Goal: Information Seeking & Learning: Learn about a topic

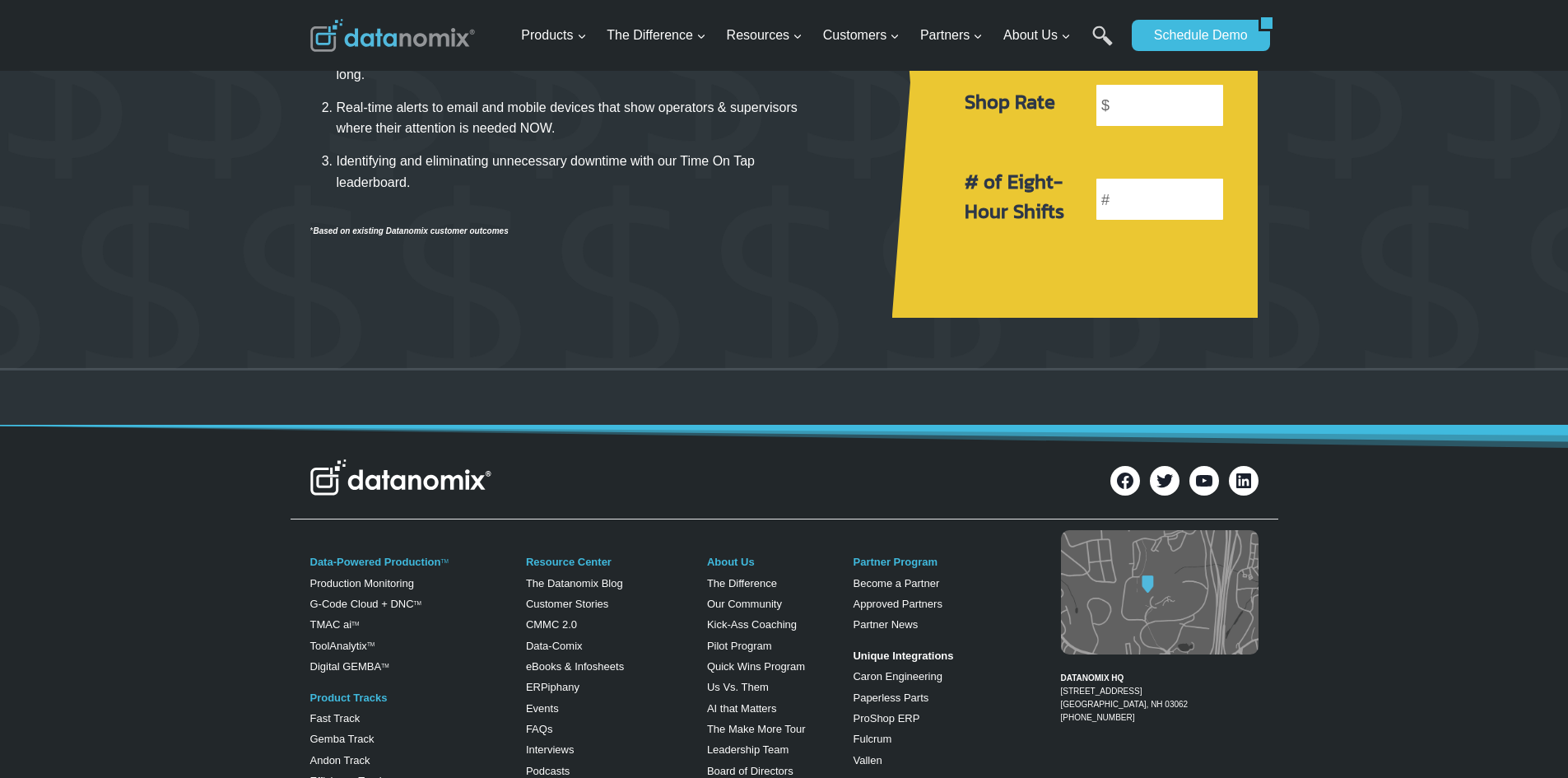
click at [421, 479] on img at bounding box center [401, 477] width 181 height 36
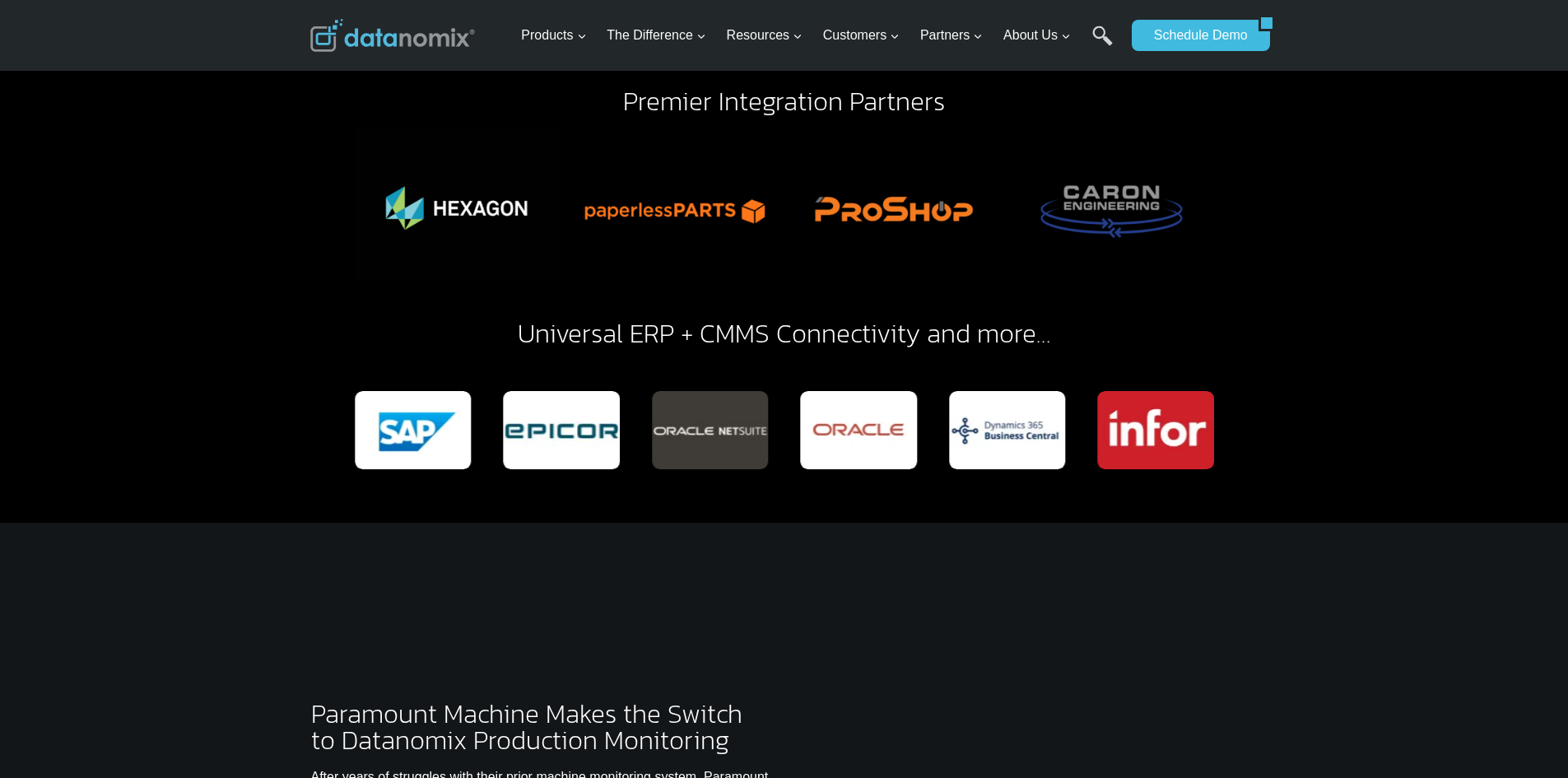
scroll to position [4032, 0]
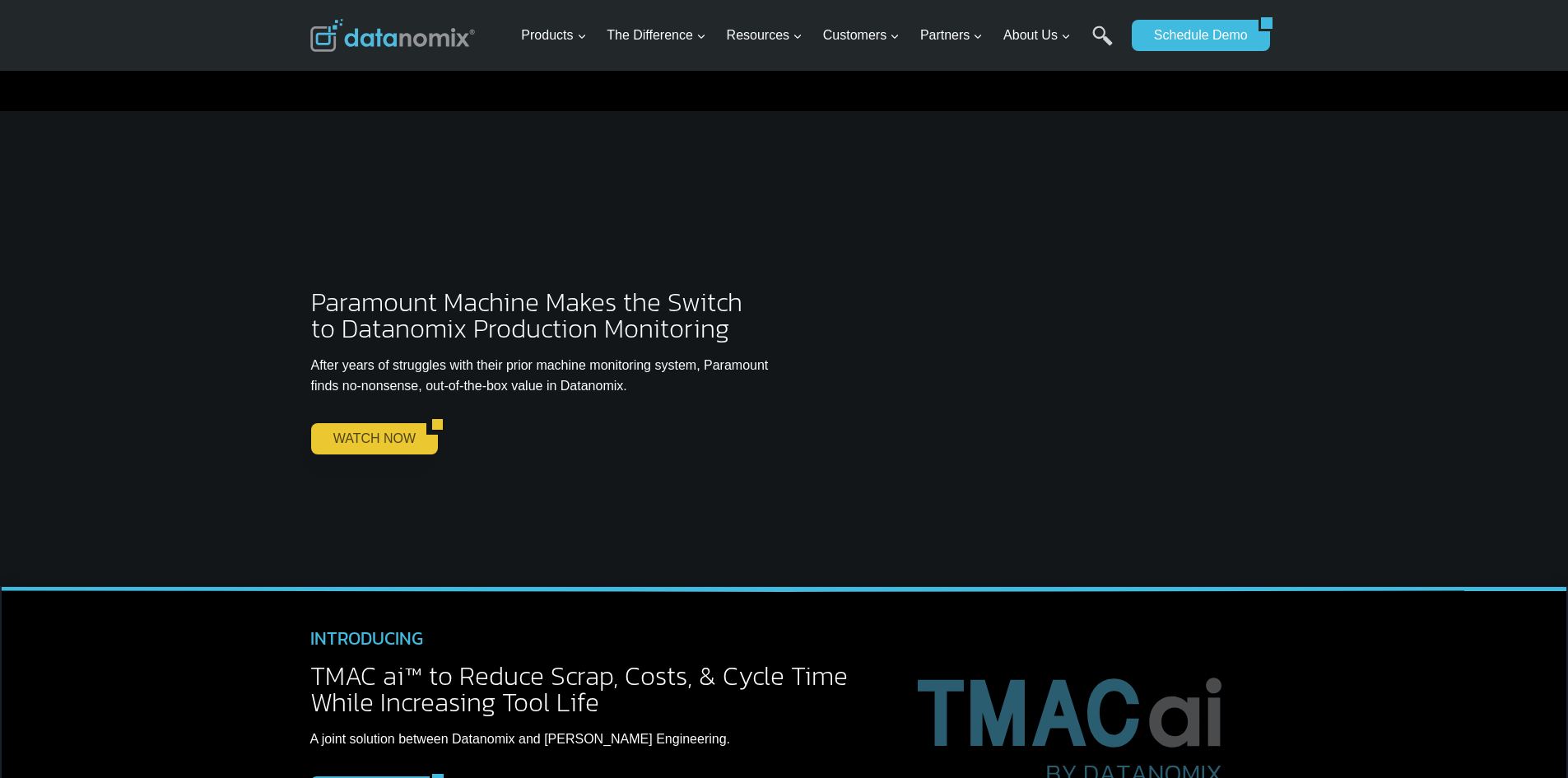
click at [374, 423] on link "WATCH NOW" at bounding box center [369, 438] width 115 height 32
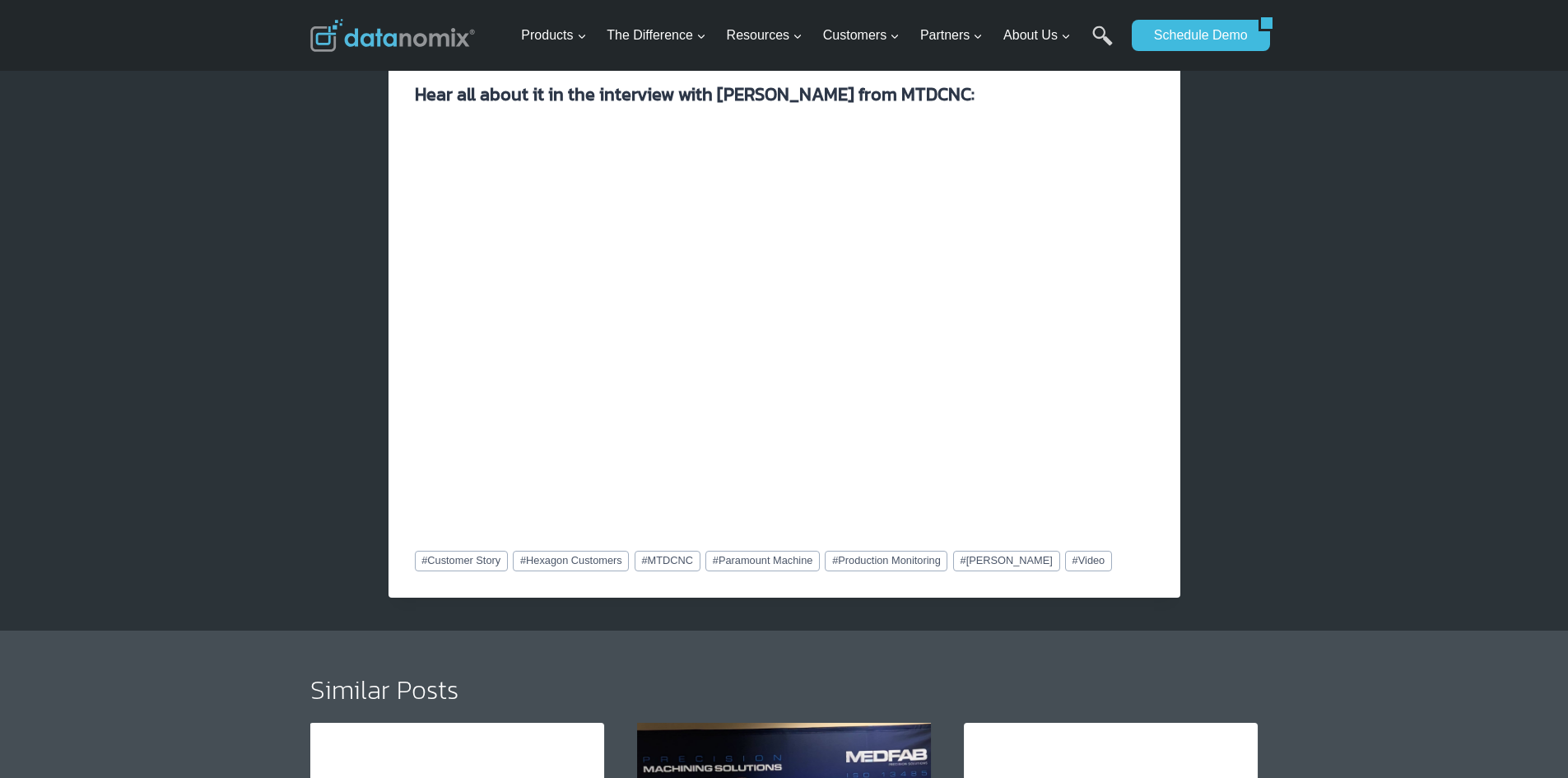
scroll to position [1564, 0]
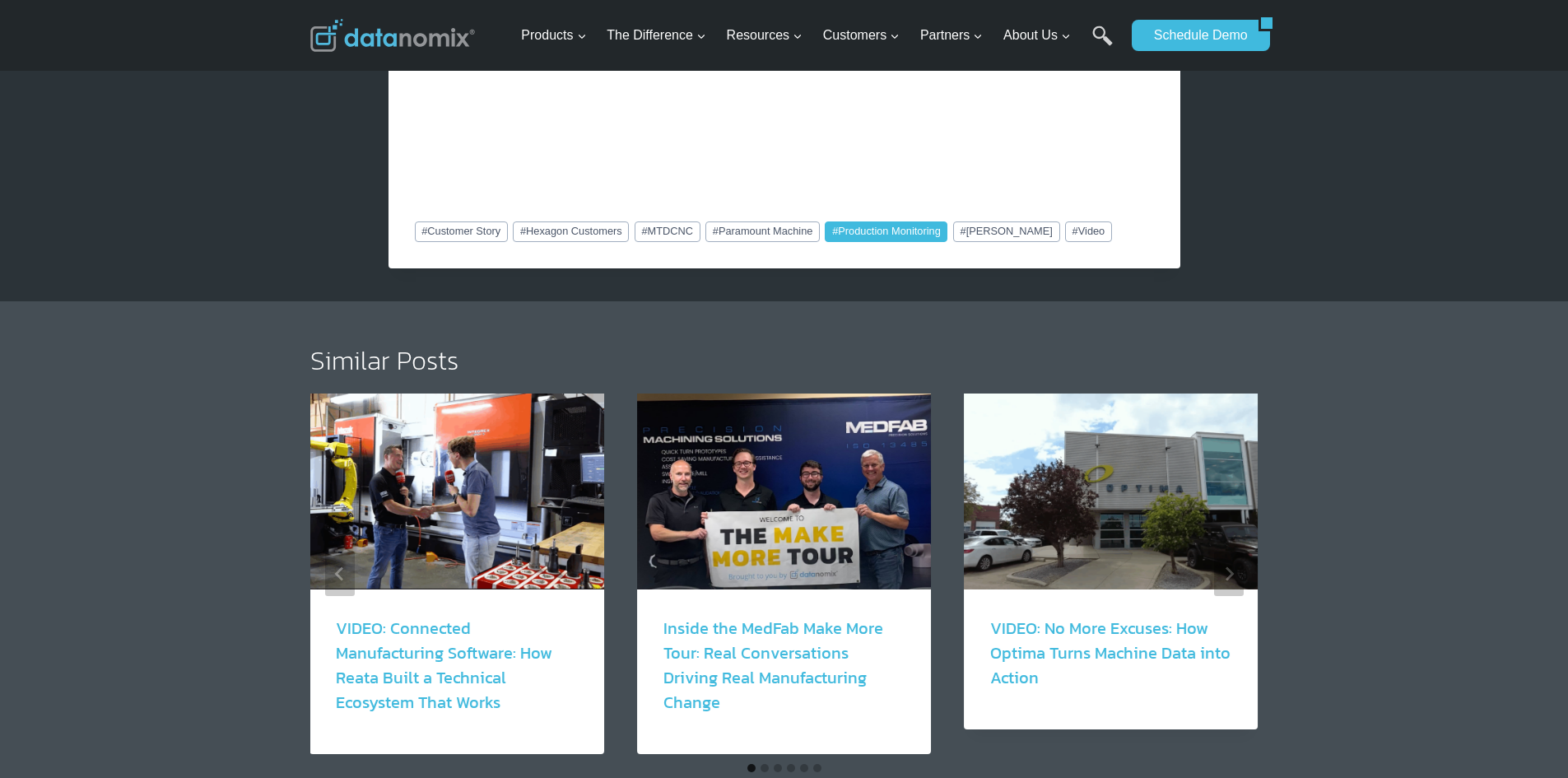
click at [906, 225] on link "# Production Monitoring" at bounding box center [886, 231] width 123 height 20
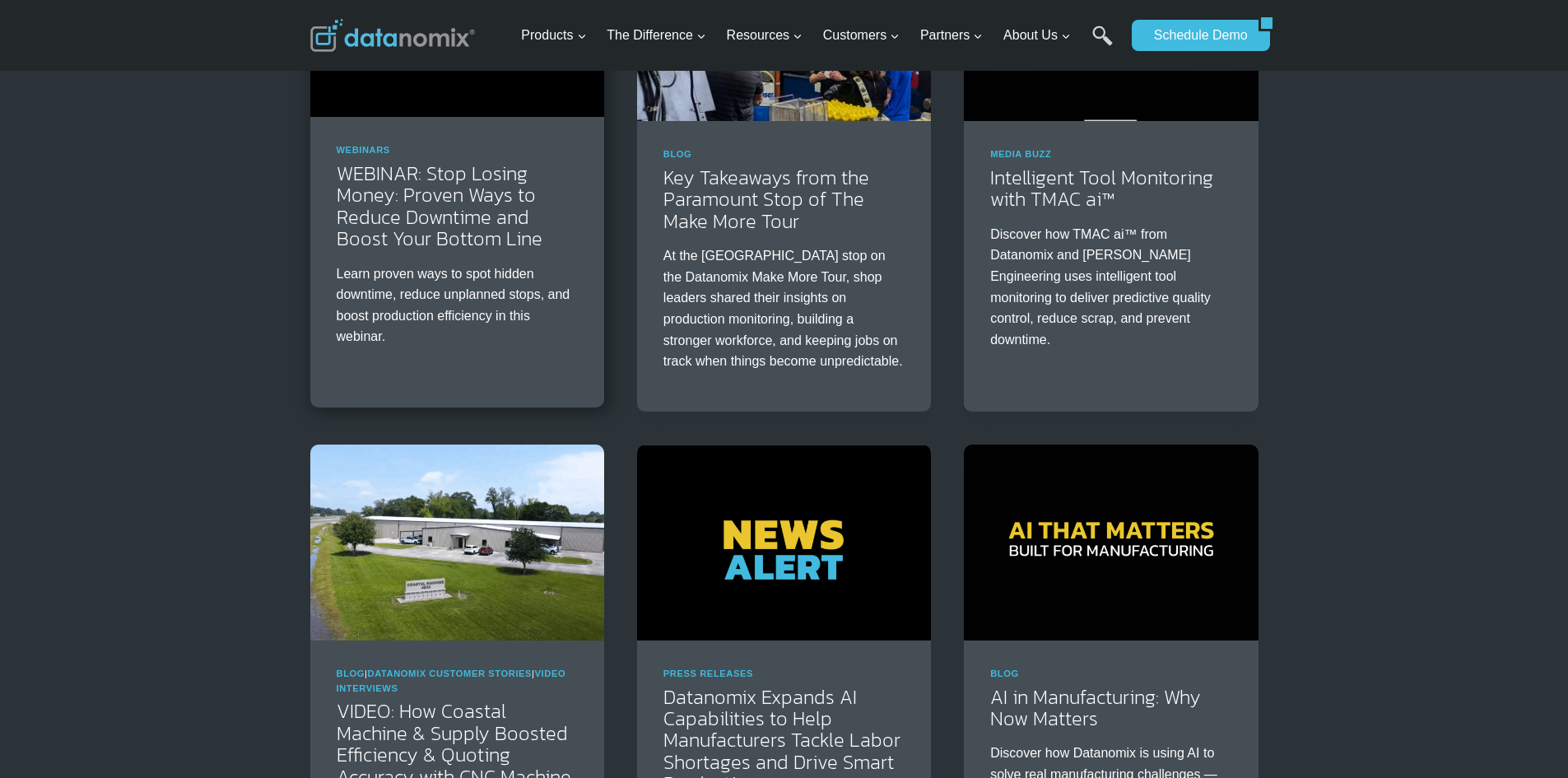
scroll to position [823, 0]
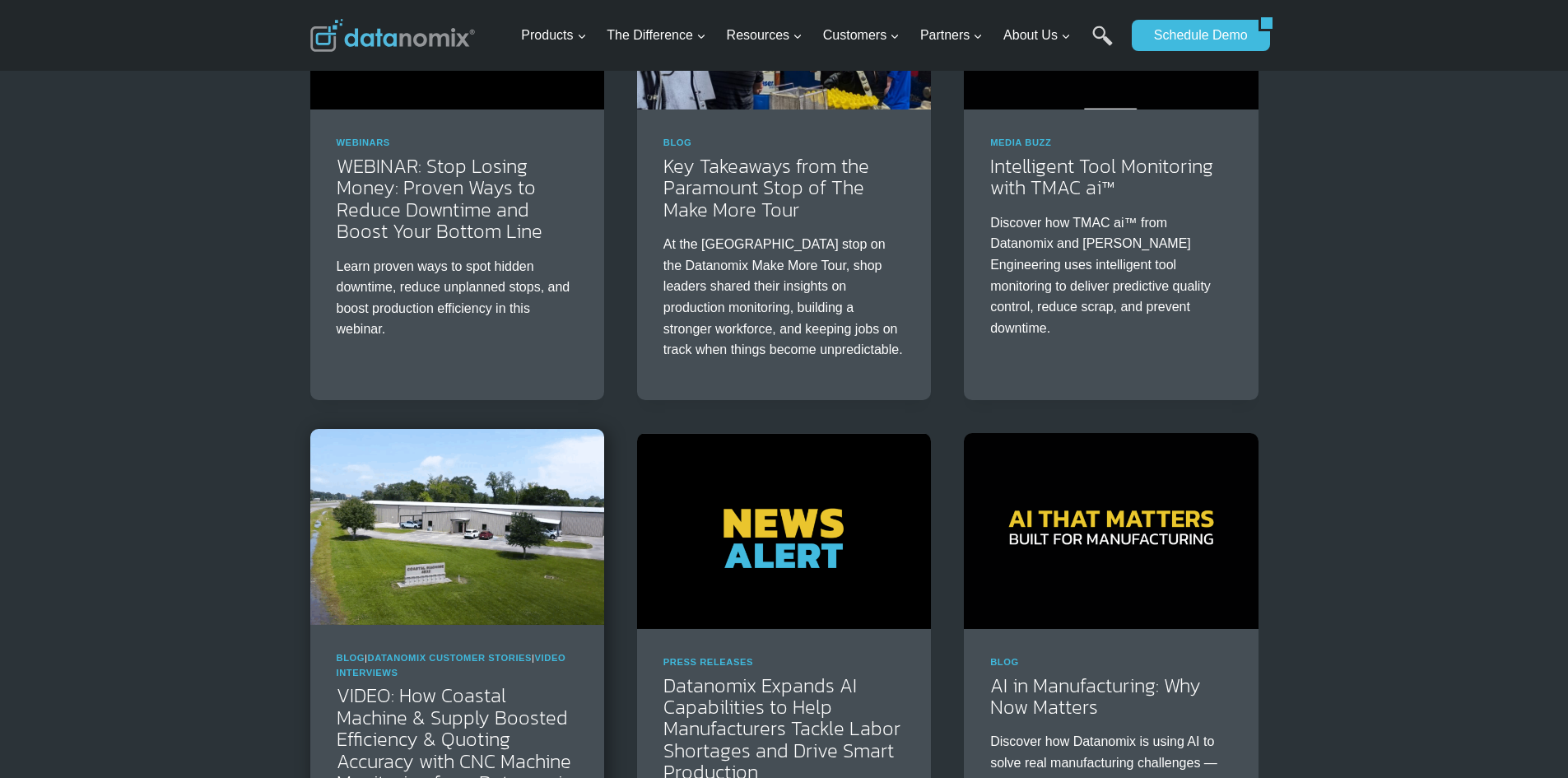
click at [386, 572] on img at bounding box center [457, 527] width 293 height 196
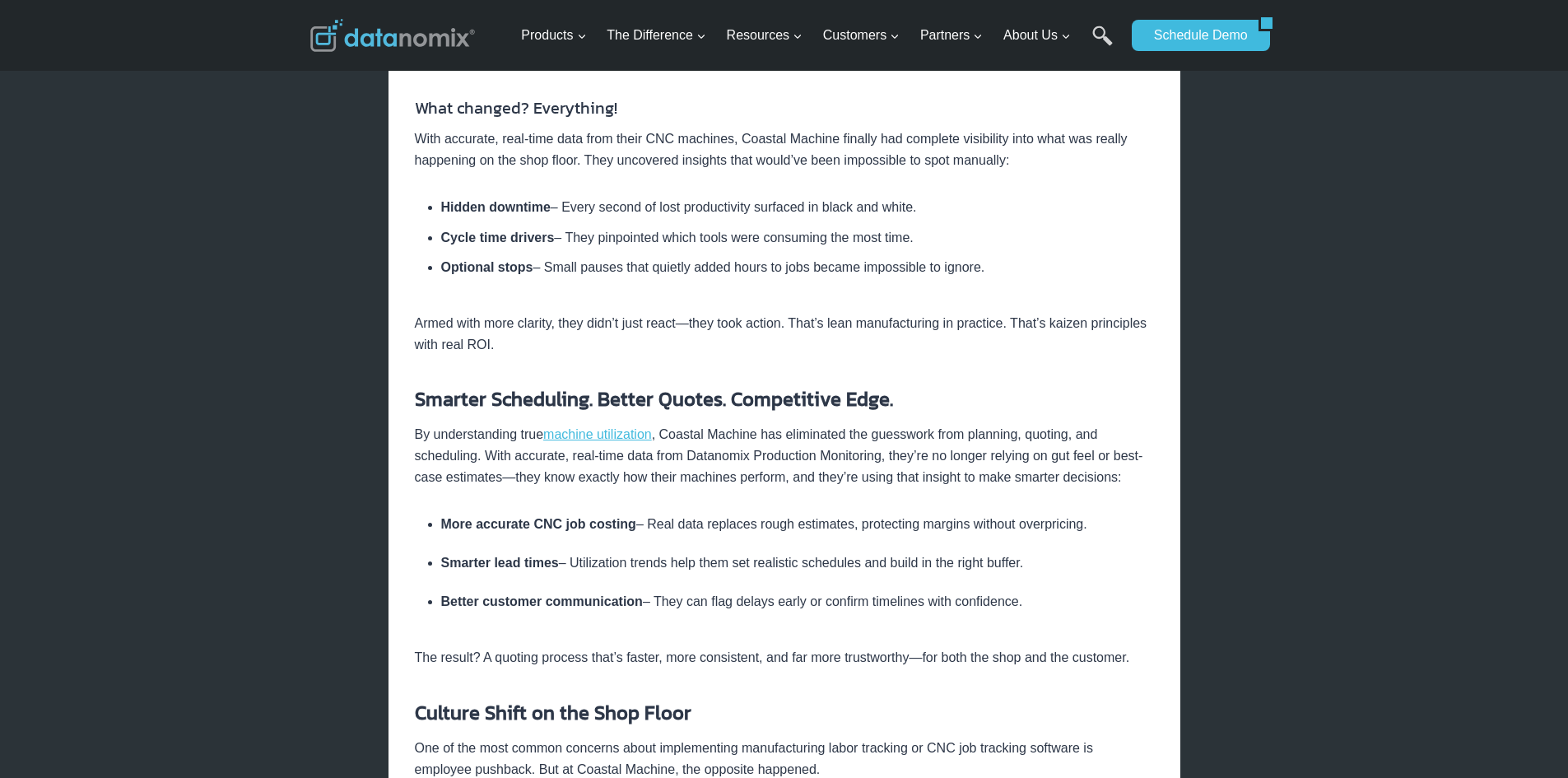
scroll to position [988, 0]
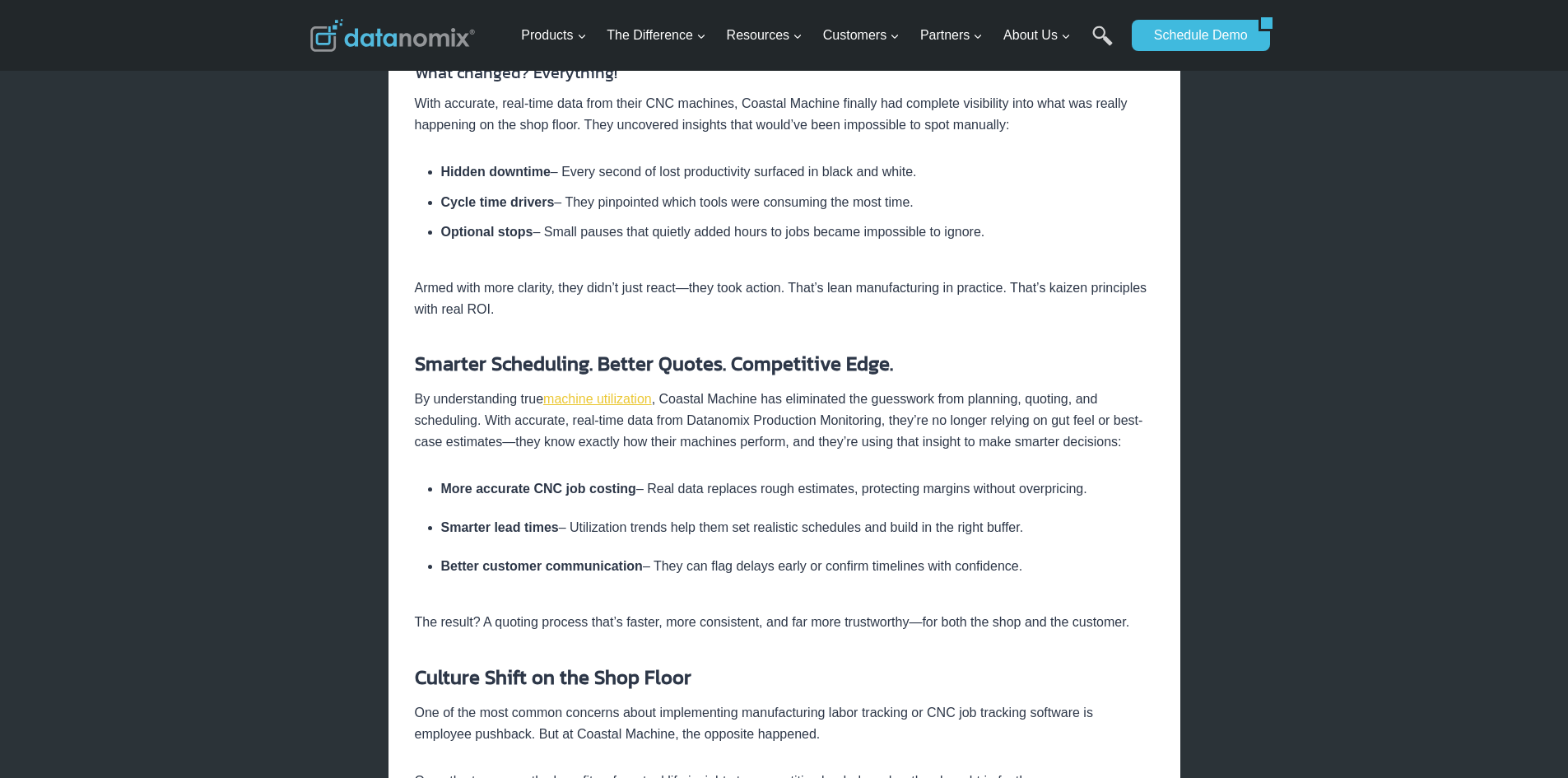
click at [594, 401] on link "machine utilization" at bounding box center [597, 398] width 108 height 14
